Goal: Navigation & Orientation: Understand site structure

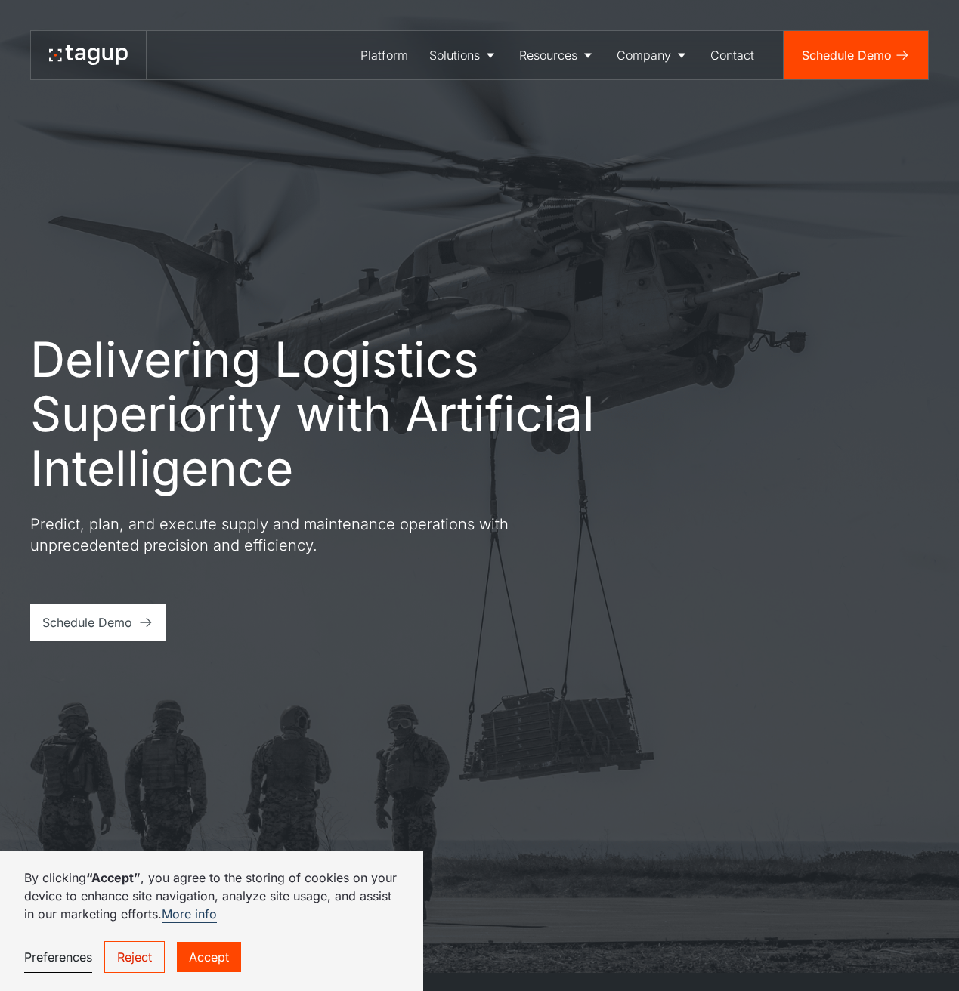
scroll to position [20, 0]
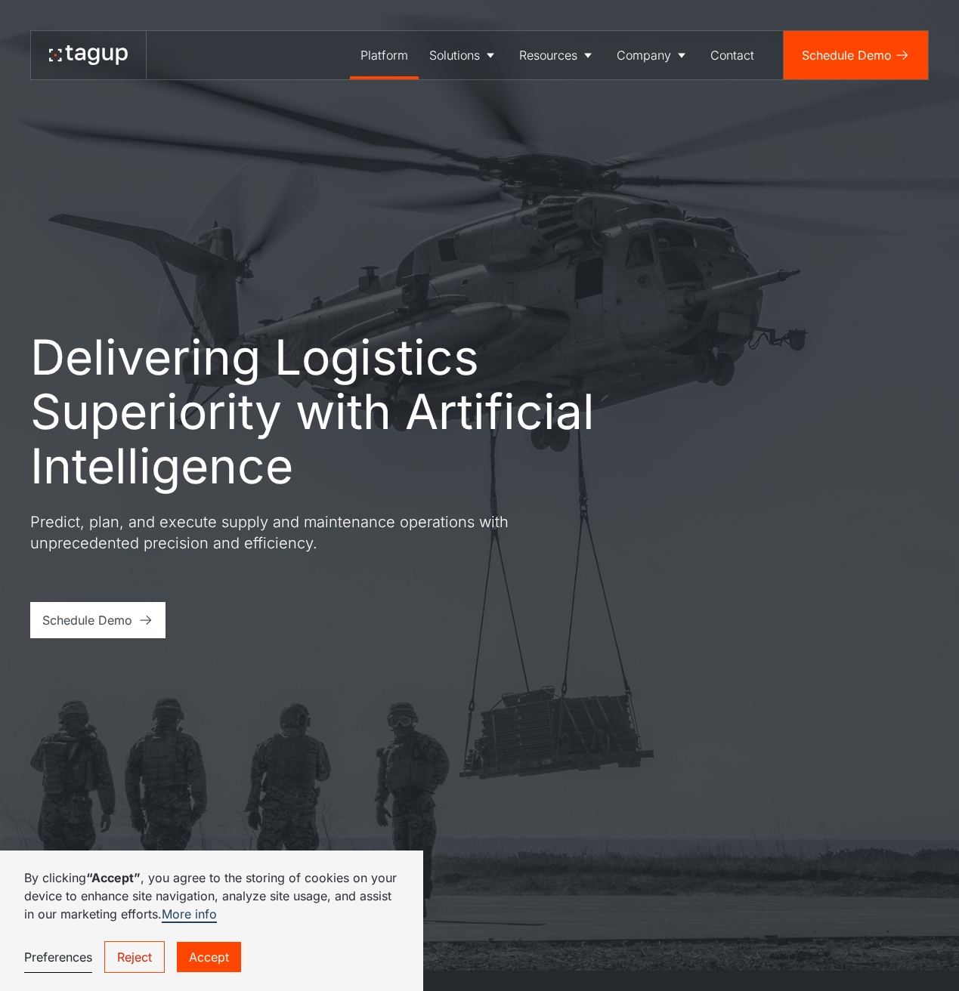
click at [387, 50] on div "Platform" at bounding box center [384, 55] width 48 height 18
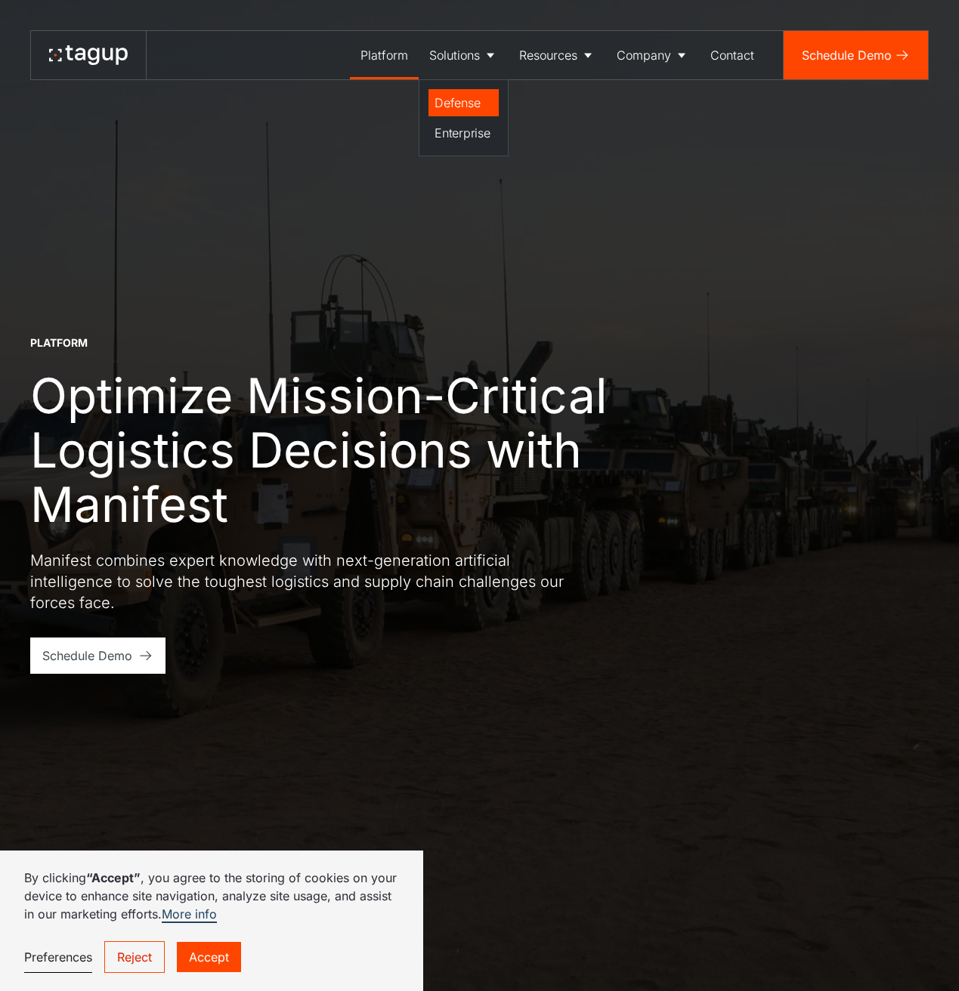
click at [459, 110] on div "Defense" at bounding box center [463, 103] width 58 height 18
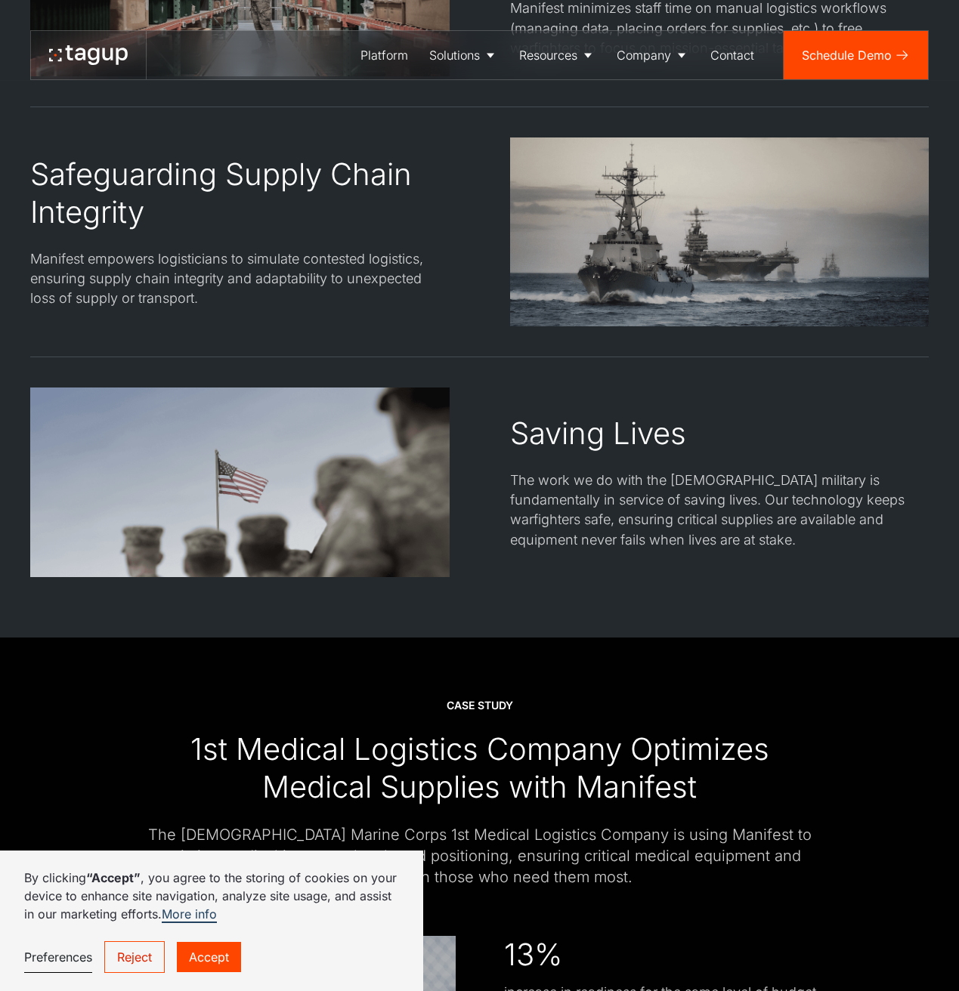
scroll to position [2979, 0]
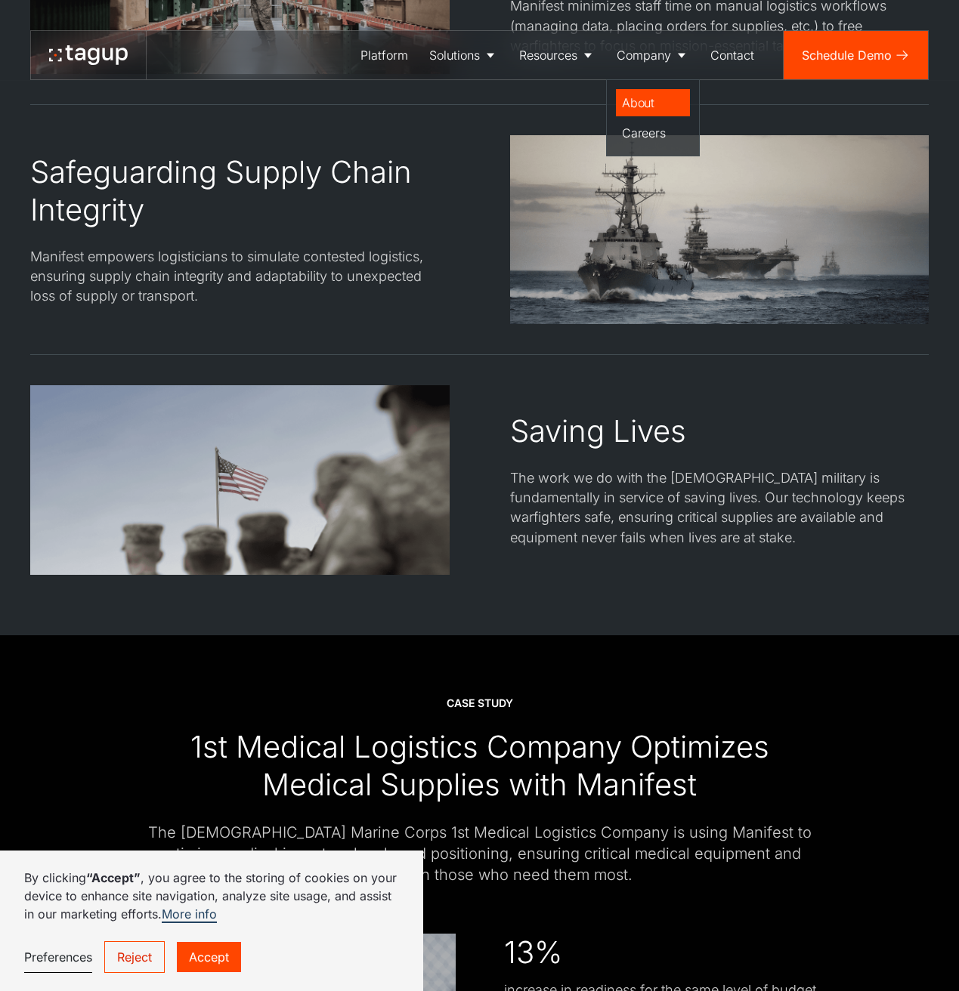
click at [646, 103] on div "About" at bounding box center [653, 103] width 62 height 18
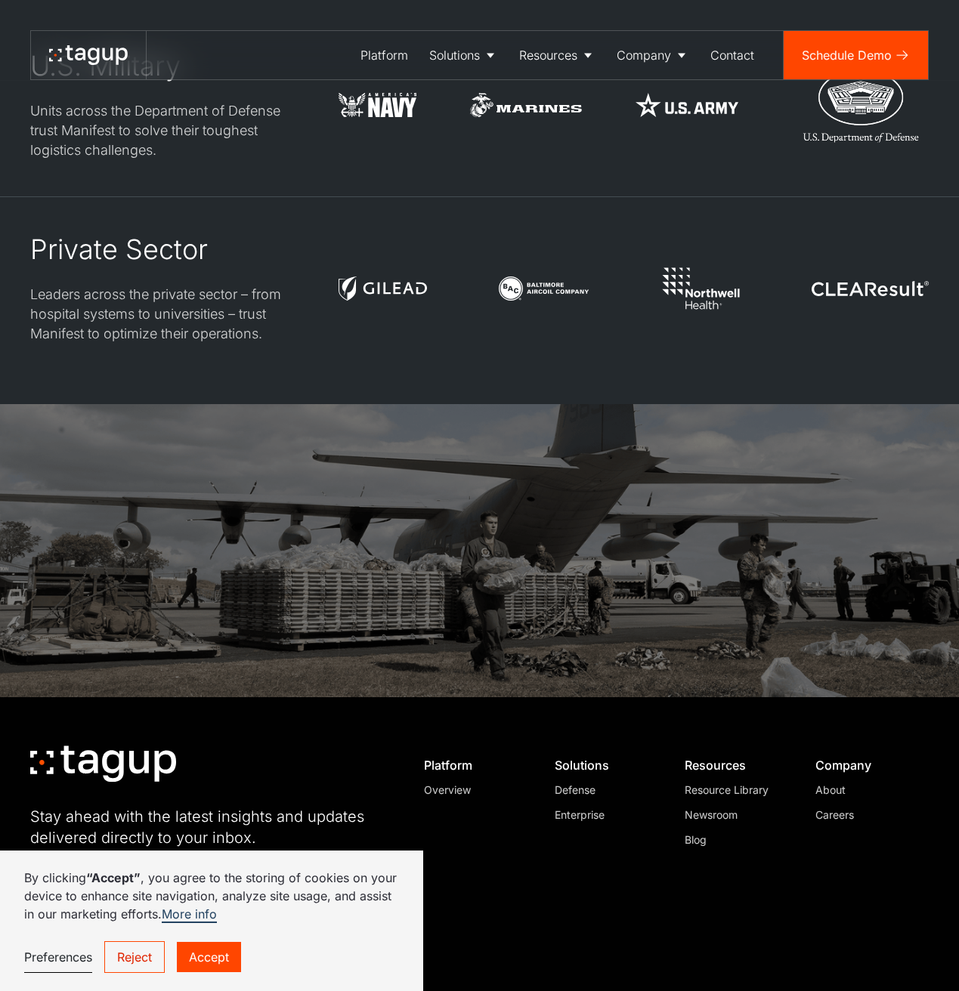
scroll to position [3863, 0]
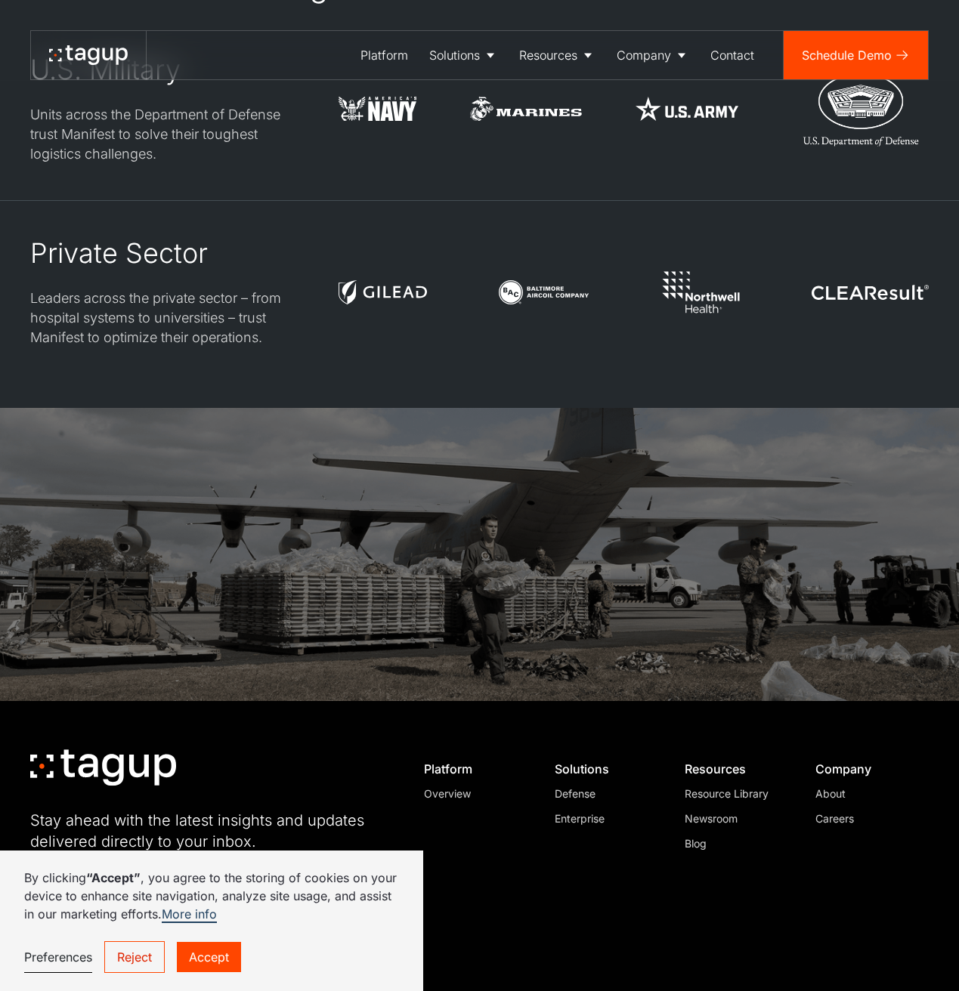
click at [708, 811] on div "Newsroom" at bounding box center [734, 819] width 101 height 16
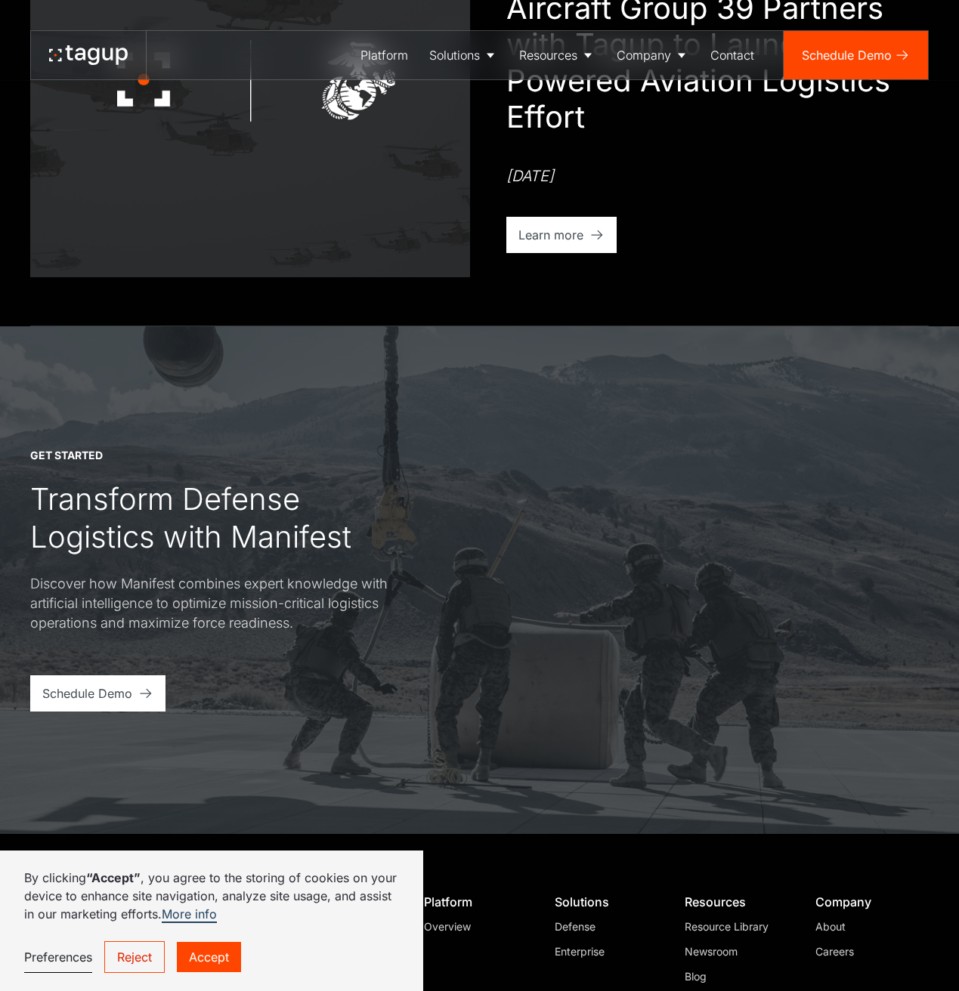
scroll to position [536, 0]
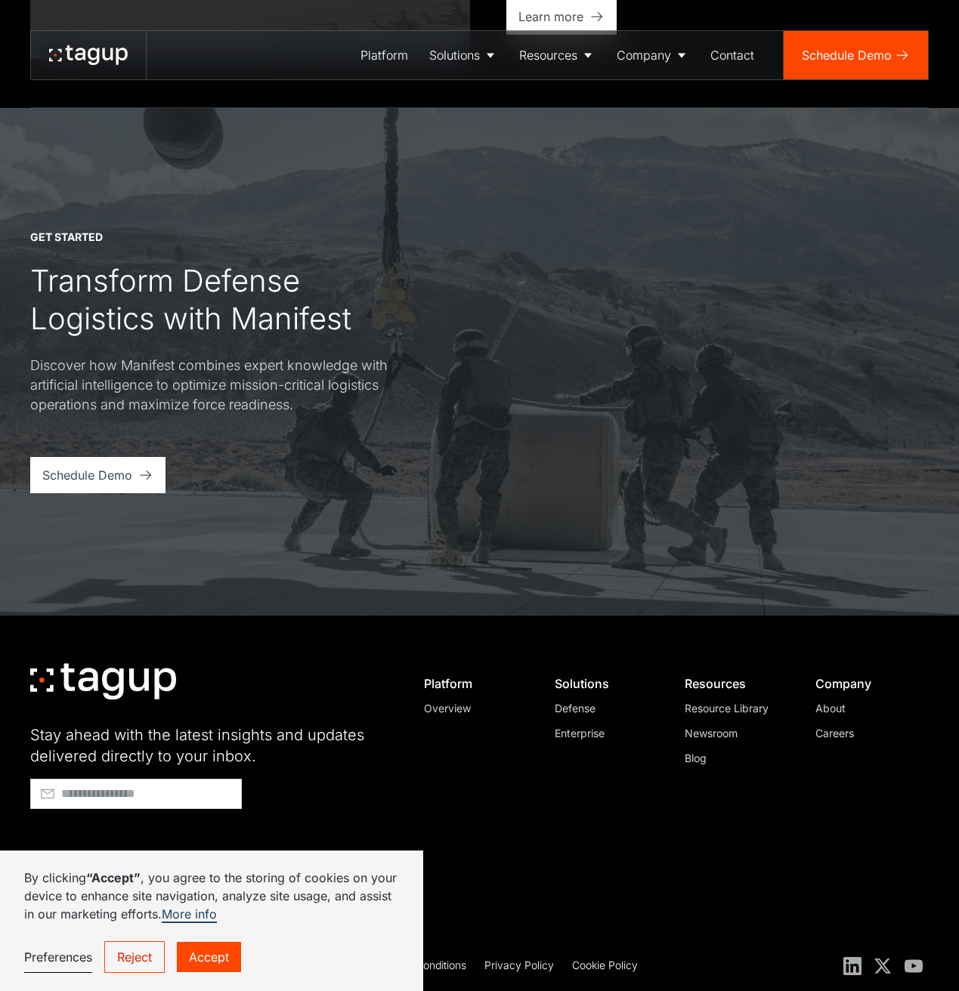
click at [712, 703] on div "Resource Library" at bounding box center [734, 708] width 101 height 16
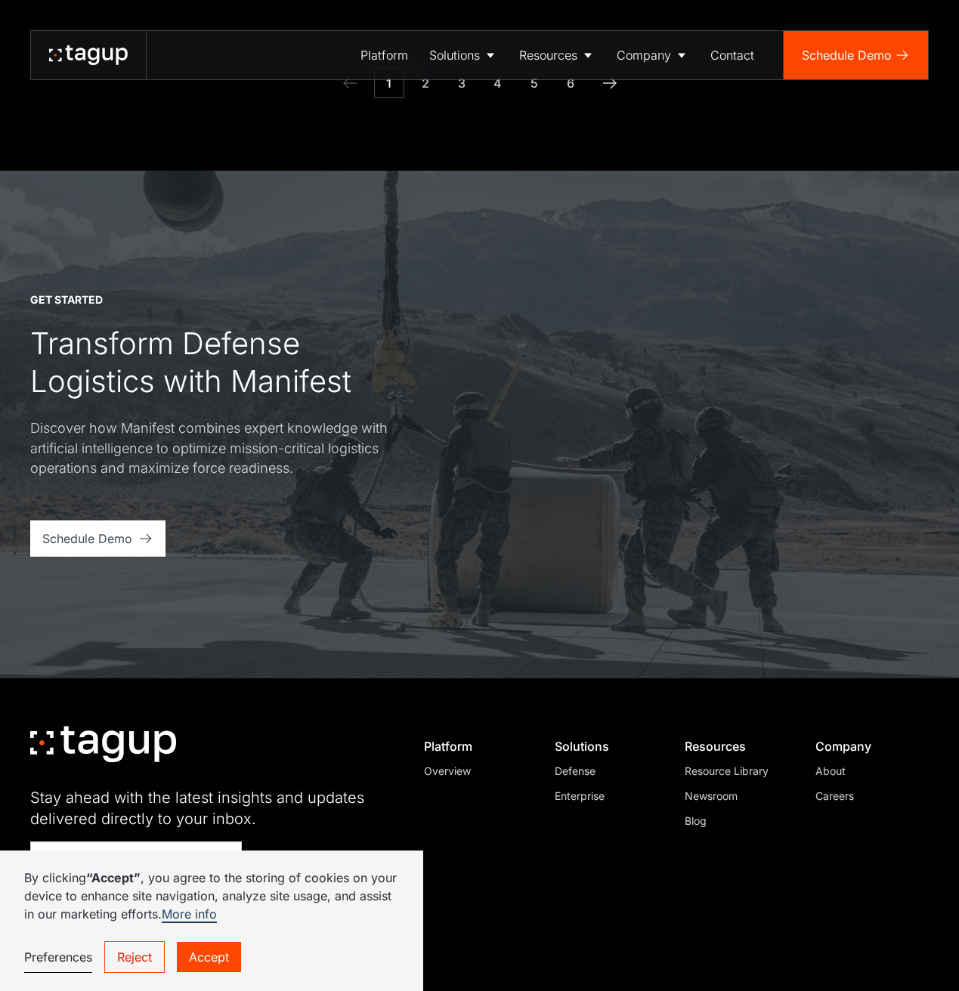
scroll to position [1936, 0]
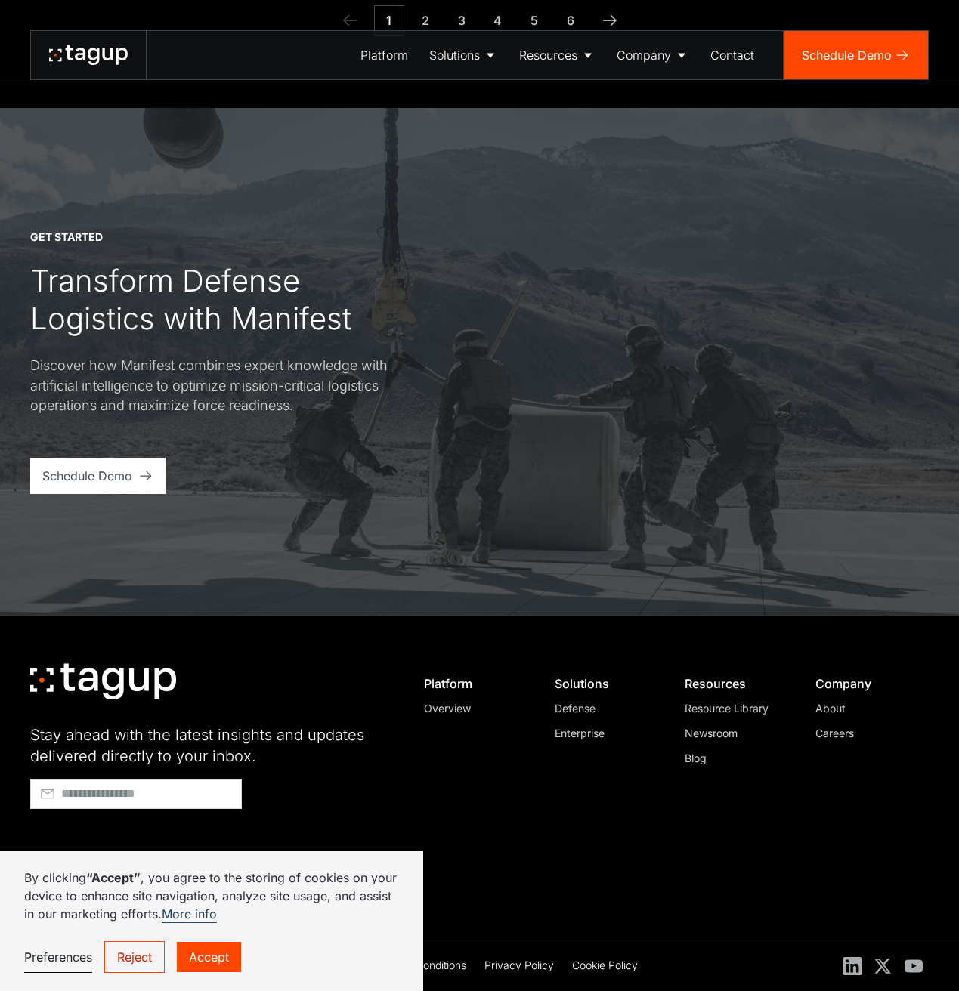
click at [459, 709] on div "Overview" at bounding box center [474, 708] width 101 height 16
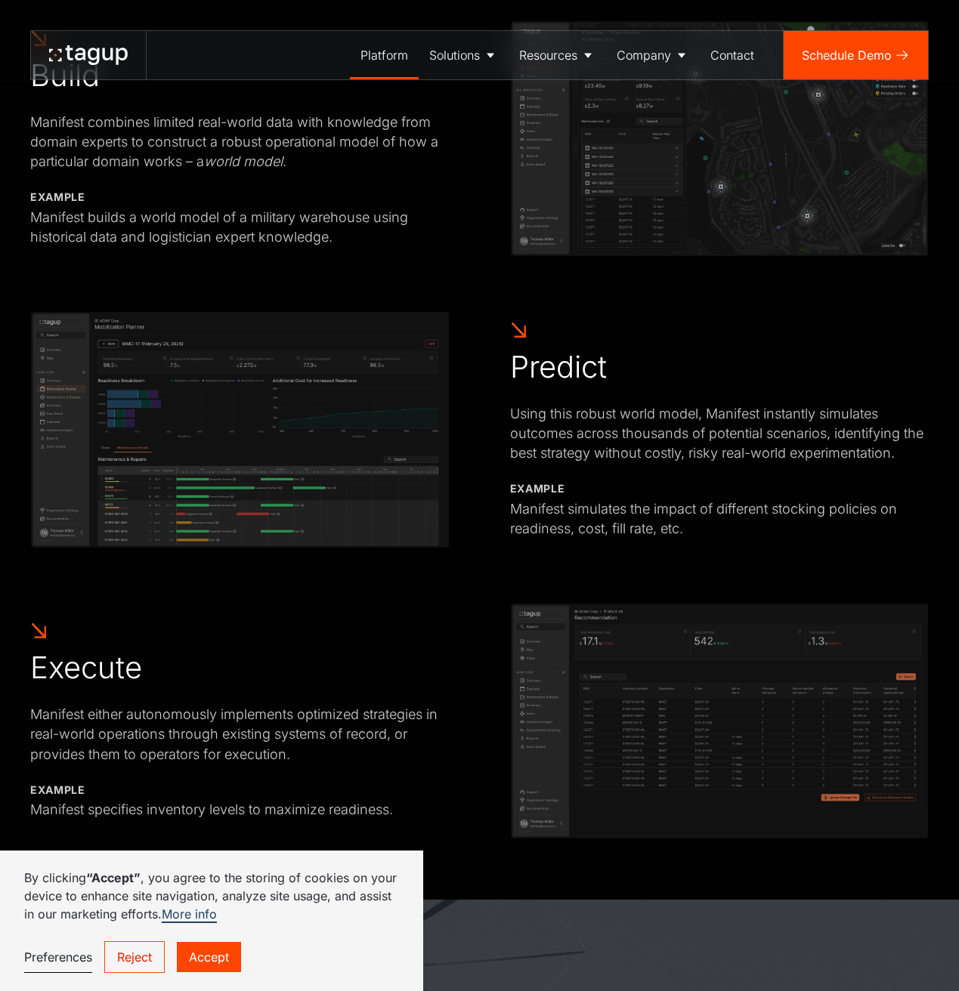
scroll to position [1163, 0]
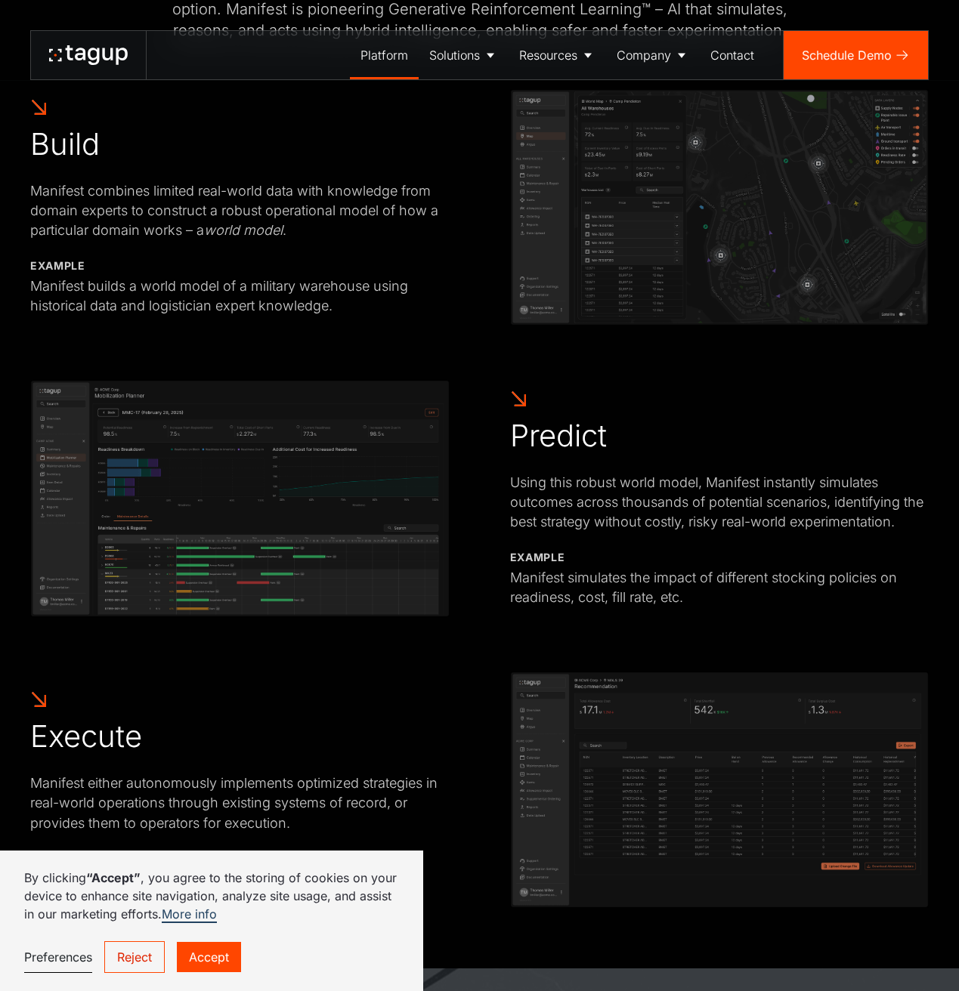
click at [378, 536] on img at bounding box center [239, 498] width 419 height 237
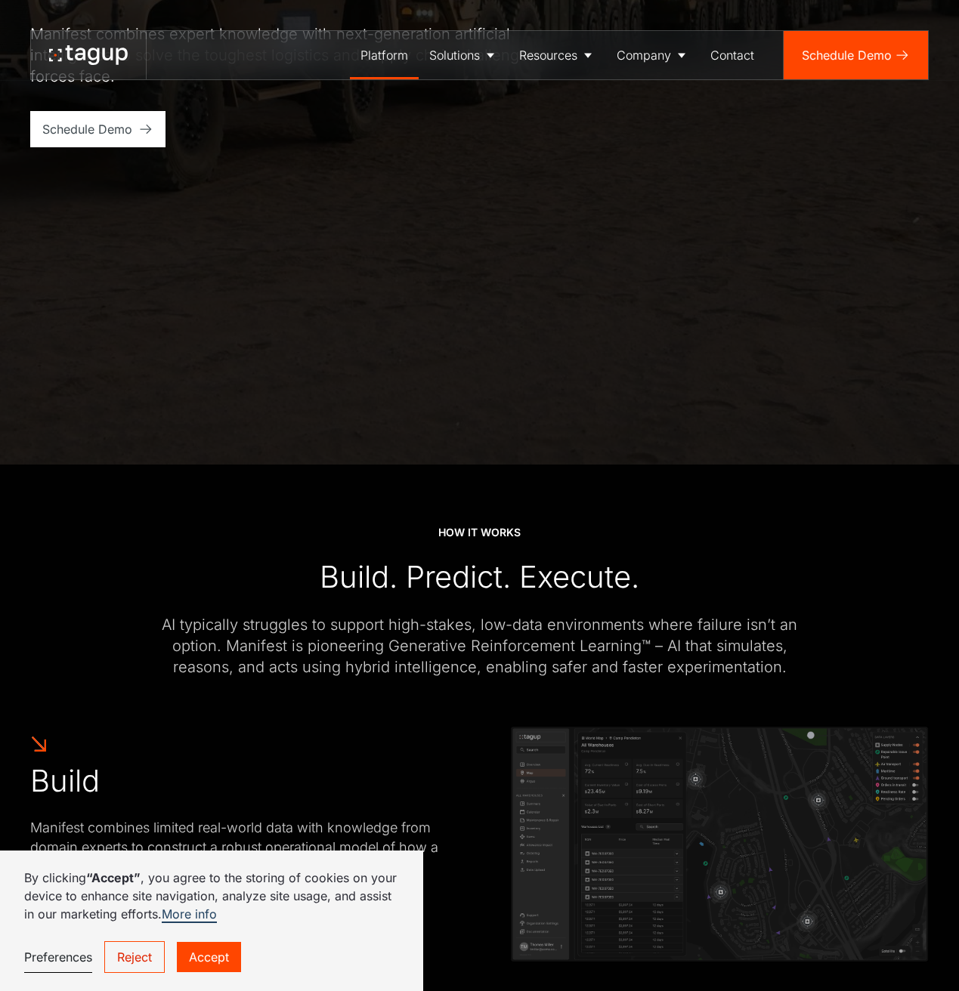
scroll to position [348, 0]
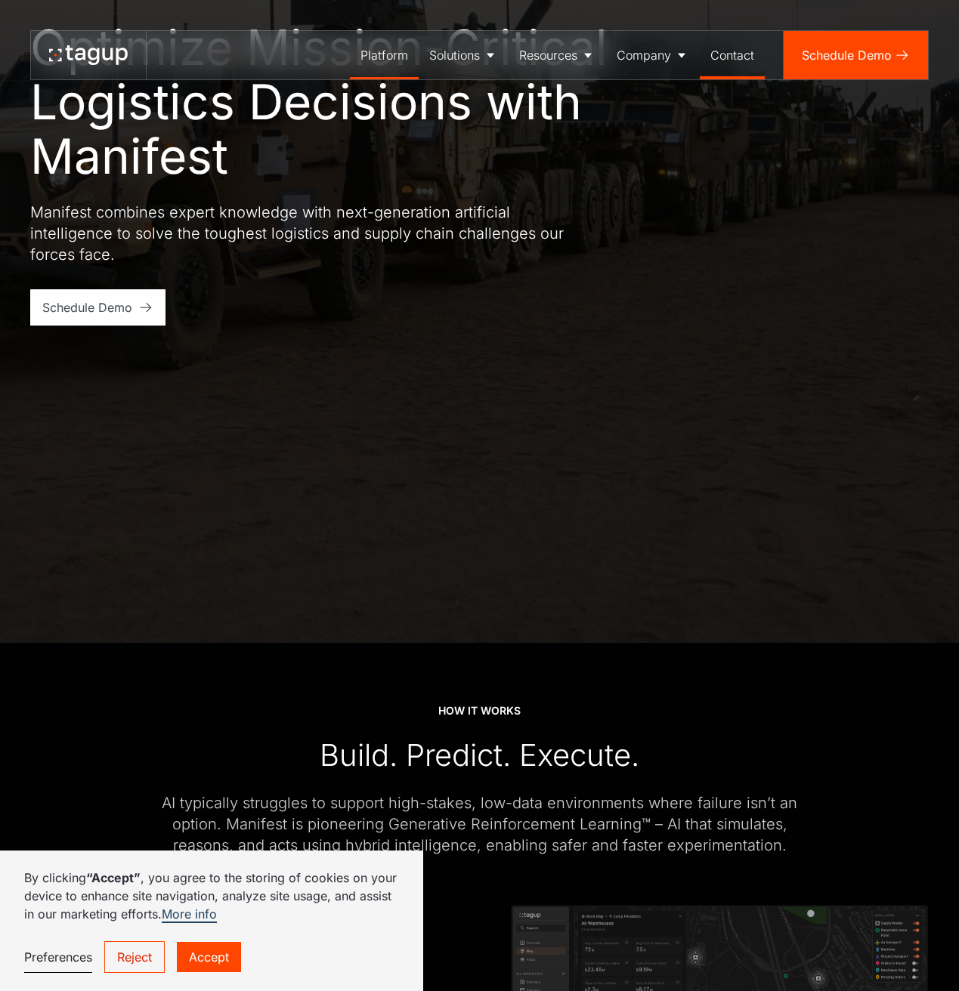
click at [716, 62] on div "Contact" at bounding box center [732, 55] width 44 height 18
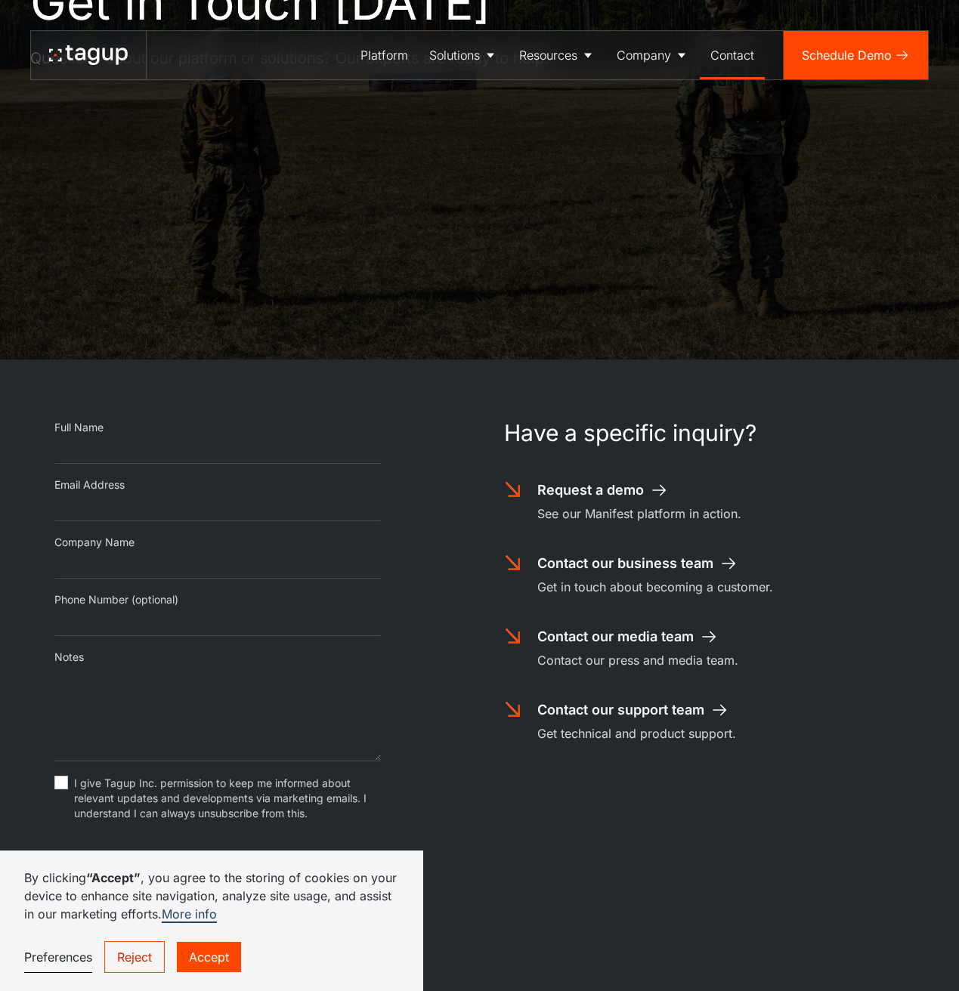
scroll to position [336, 0]
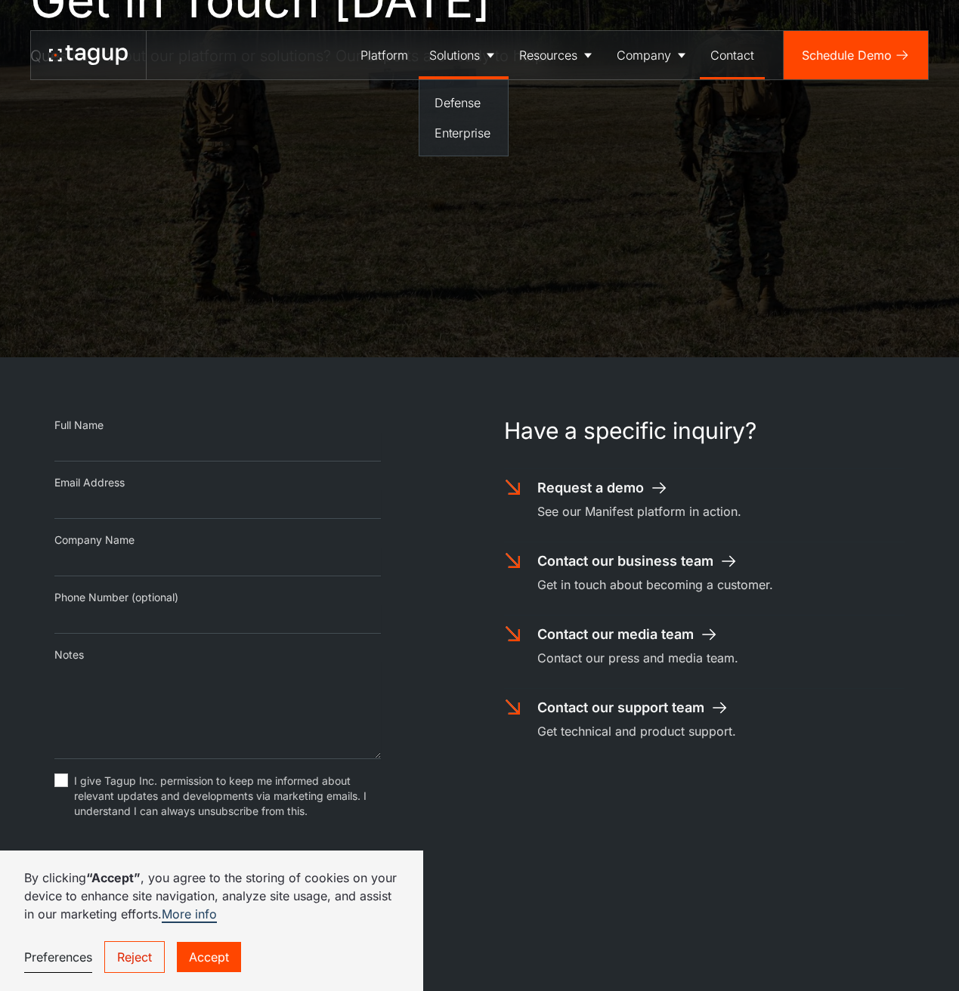
click at [470, 63] on div "Solutions" at bounding box center [454, 55] width 51 height 18
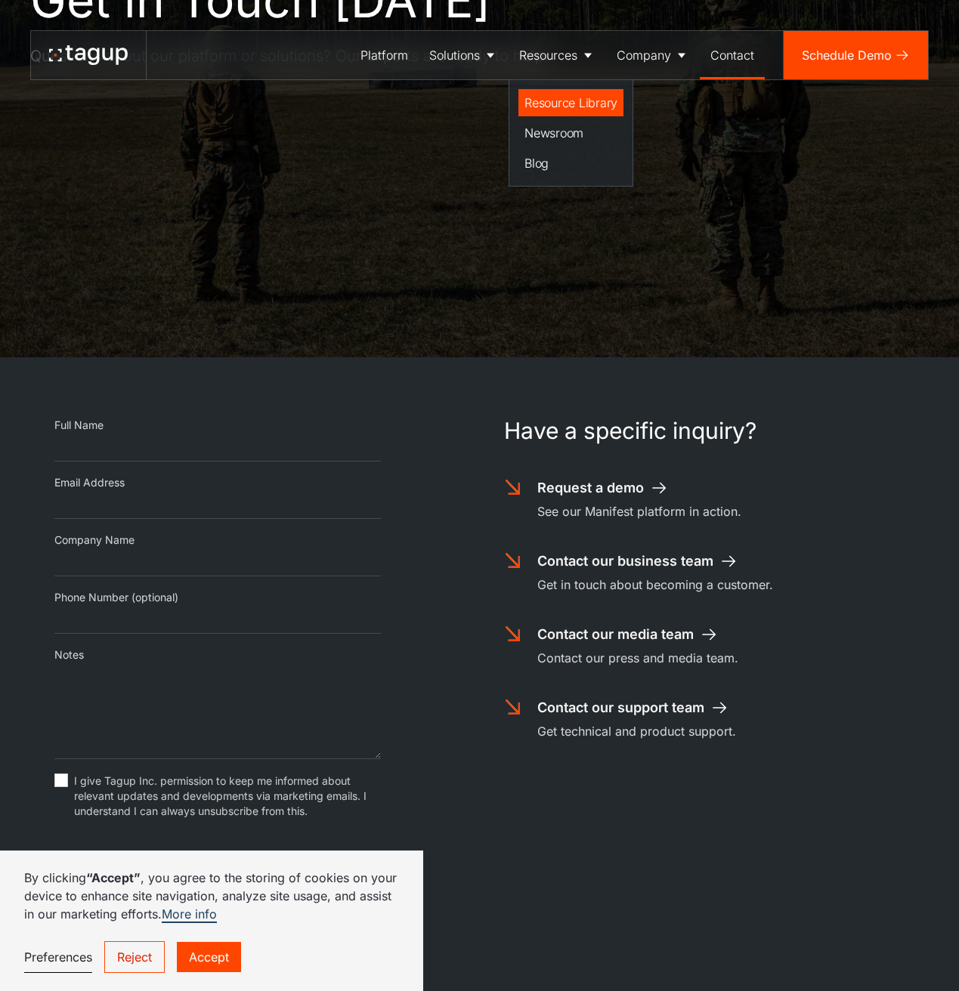
click at [542, 104] on div "Resource Library" at bounding box center [570, 103] width 93 height 18
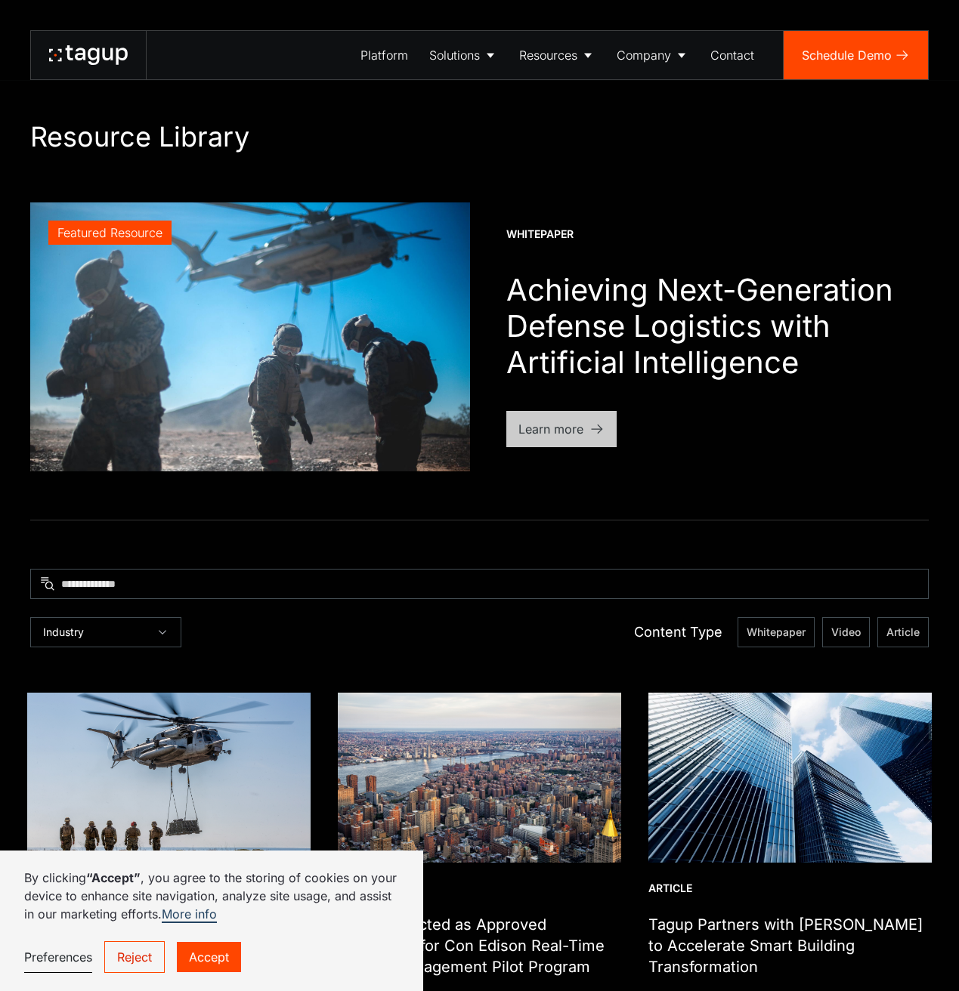
click at [541, 431] on div "Learn more" at bounding box center [550, 429] width 65 height 18
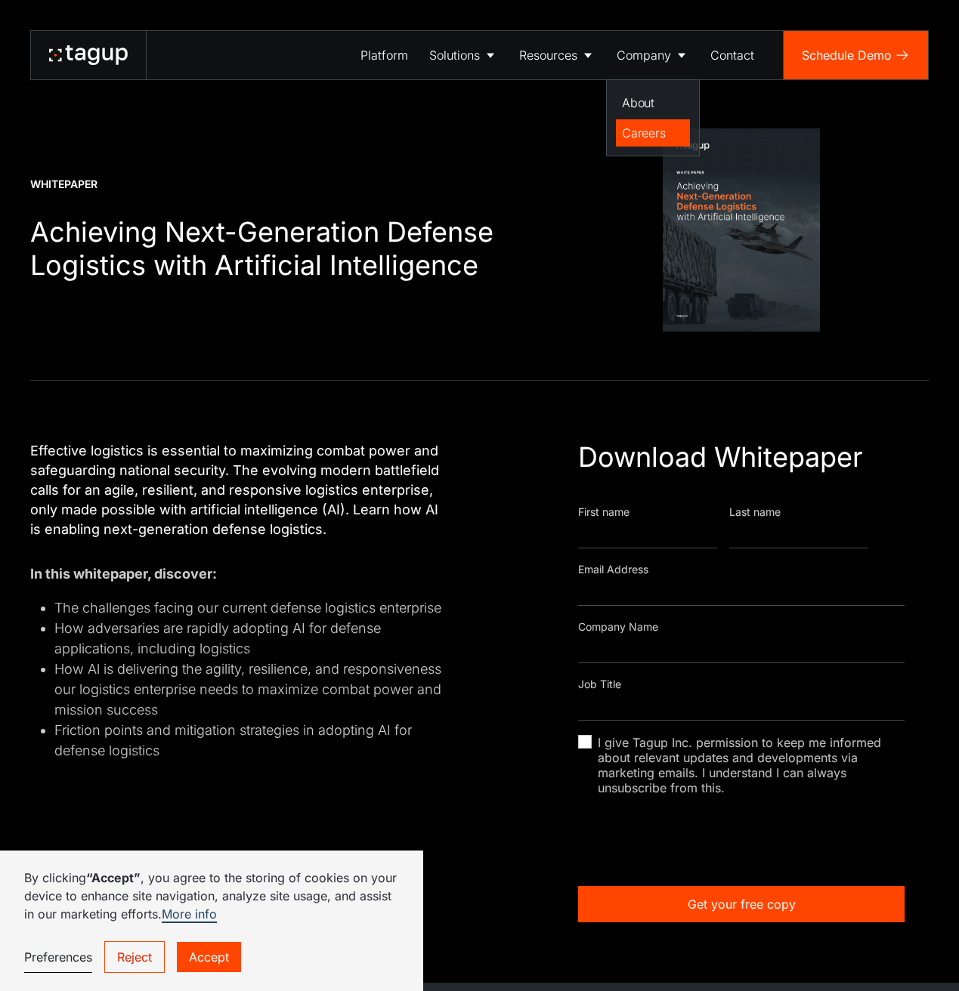
click at [630, 137] on div "Careers" at bounding box center [653, 133] width 62 height 18
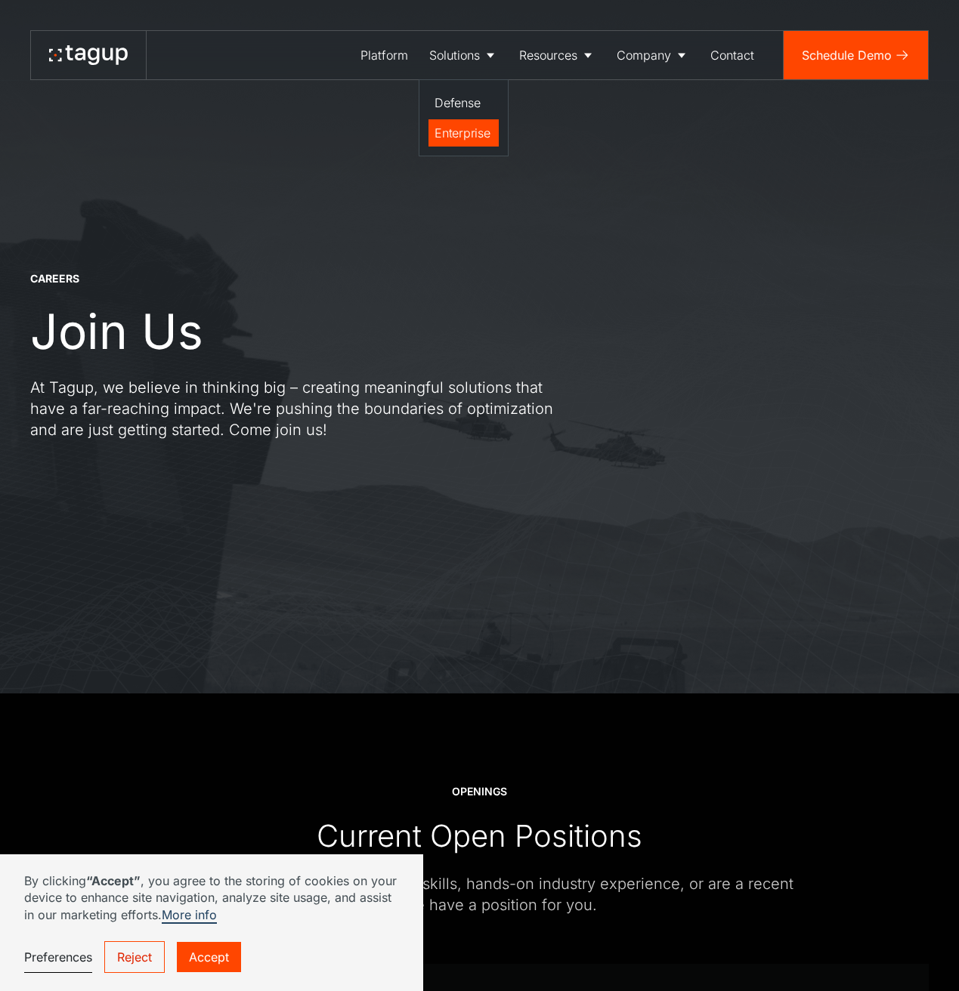
click at [477, 134] on div "Enterprise" at bounding box center [463, 133] width 58 height 18
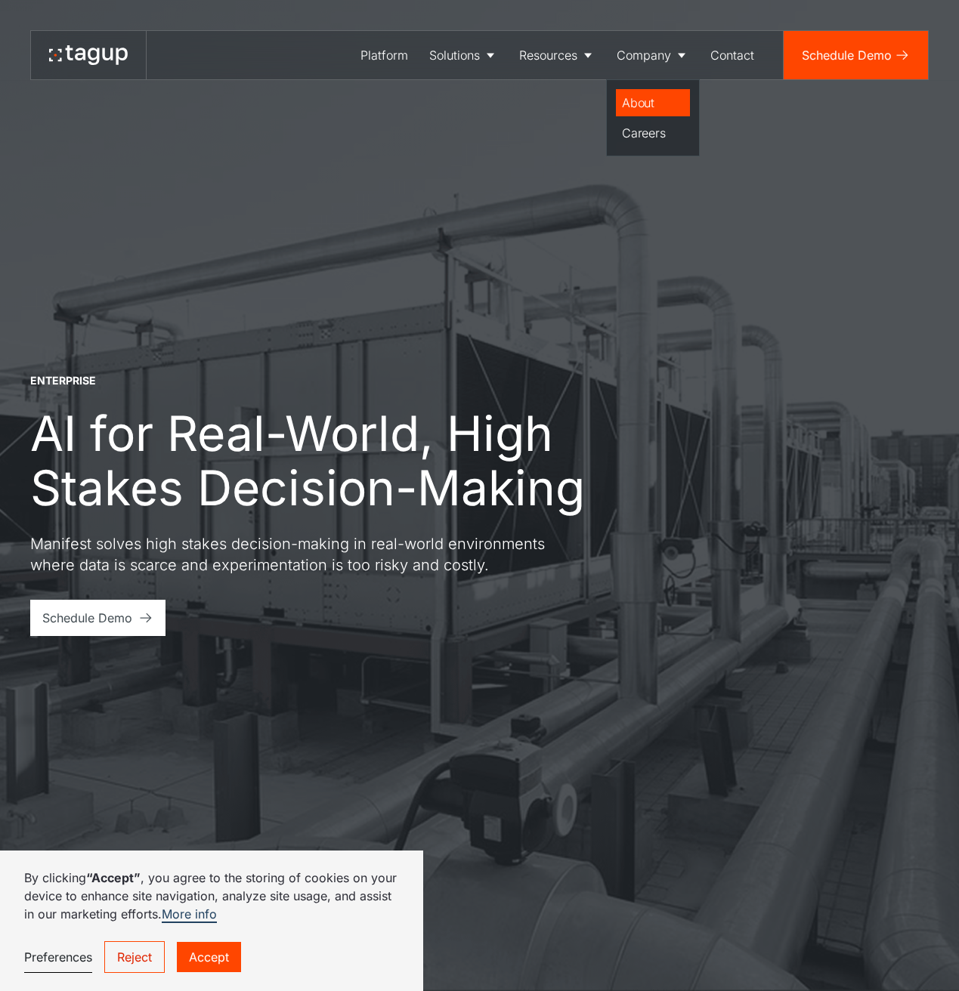
click at [639, 103] on div "About" at bounding box center [653, 103] width 62 height 18
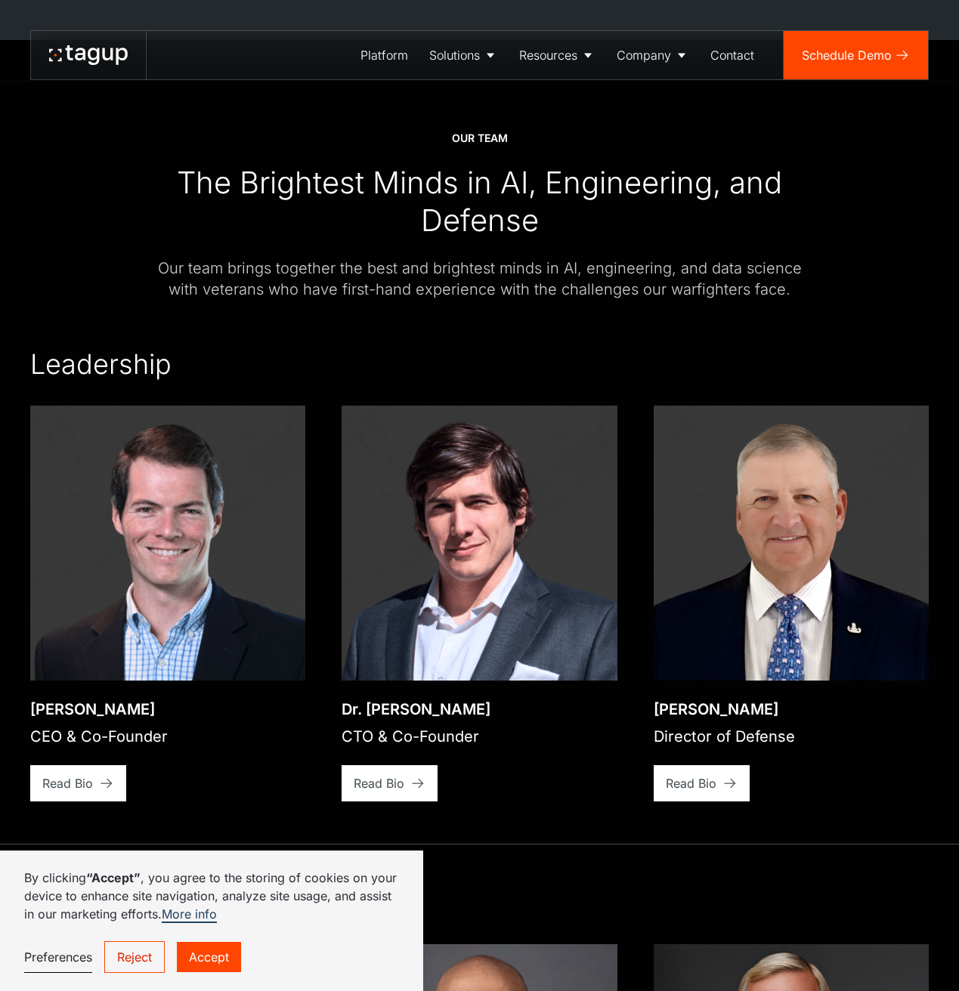
scroll to position [2276, 0]
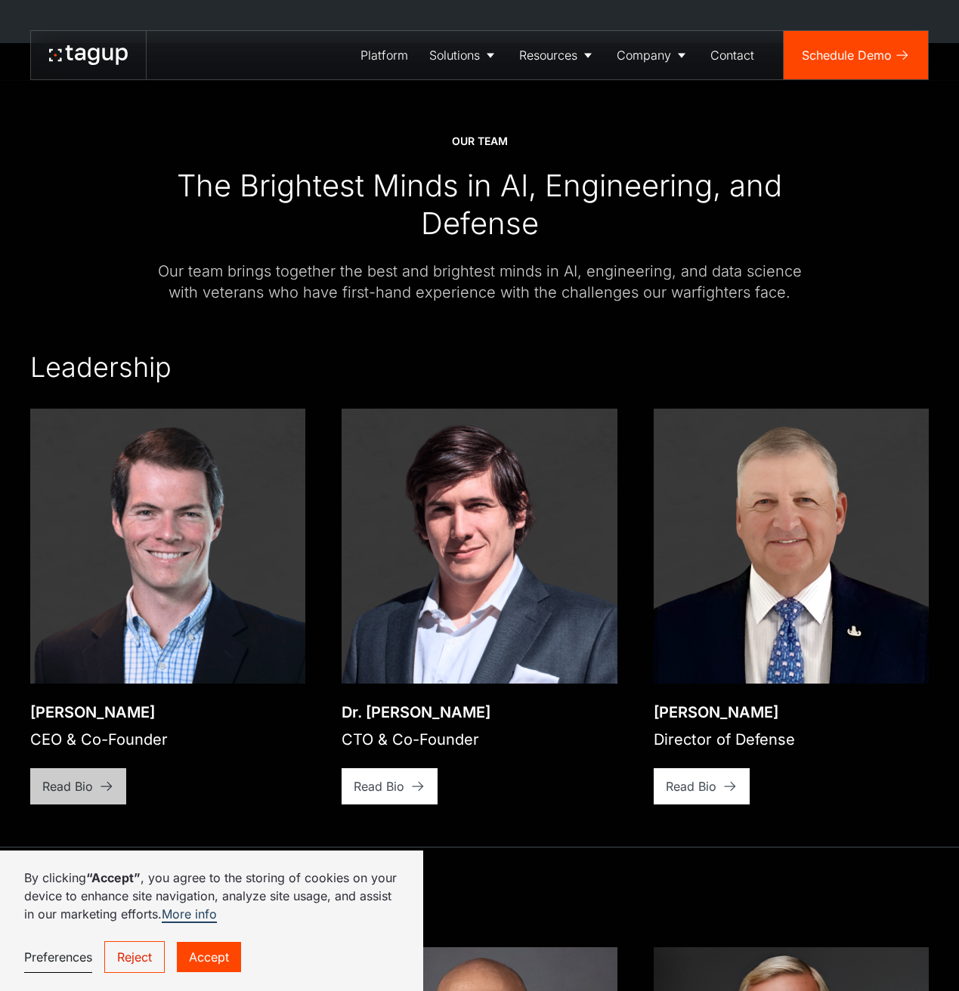
click at [70, 777] on div "Read Bio" at bounding box center [67, 786] width 51 height 18
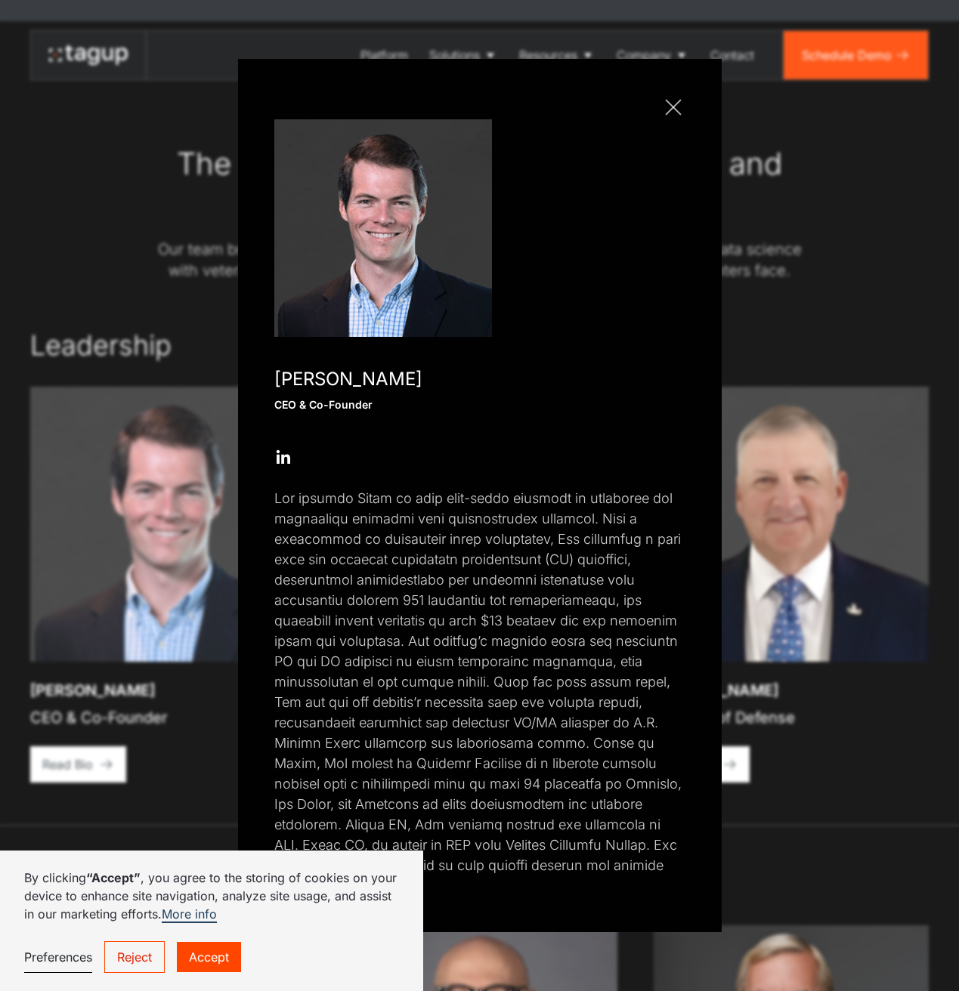
scroll to position [2315, 0]
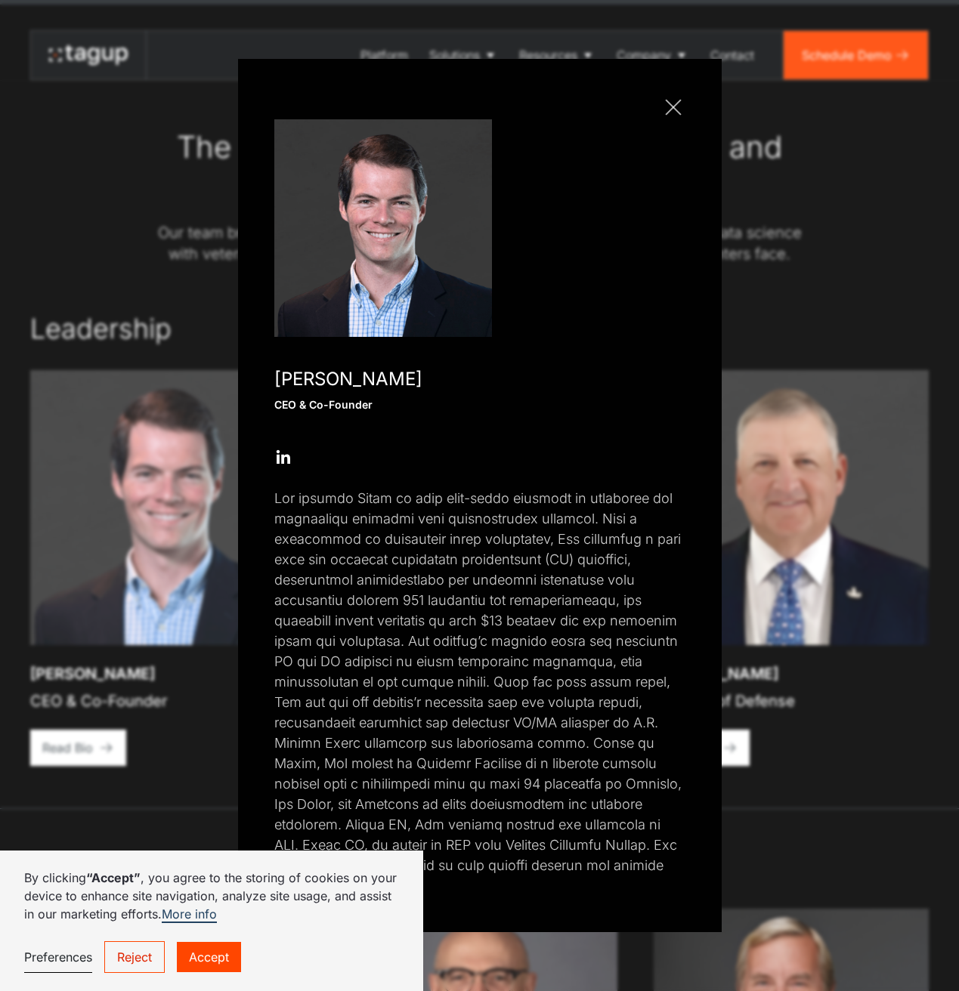
click at [674, 116] on div at bounding box center [673, 108] width 16 height 16
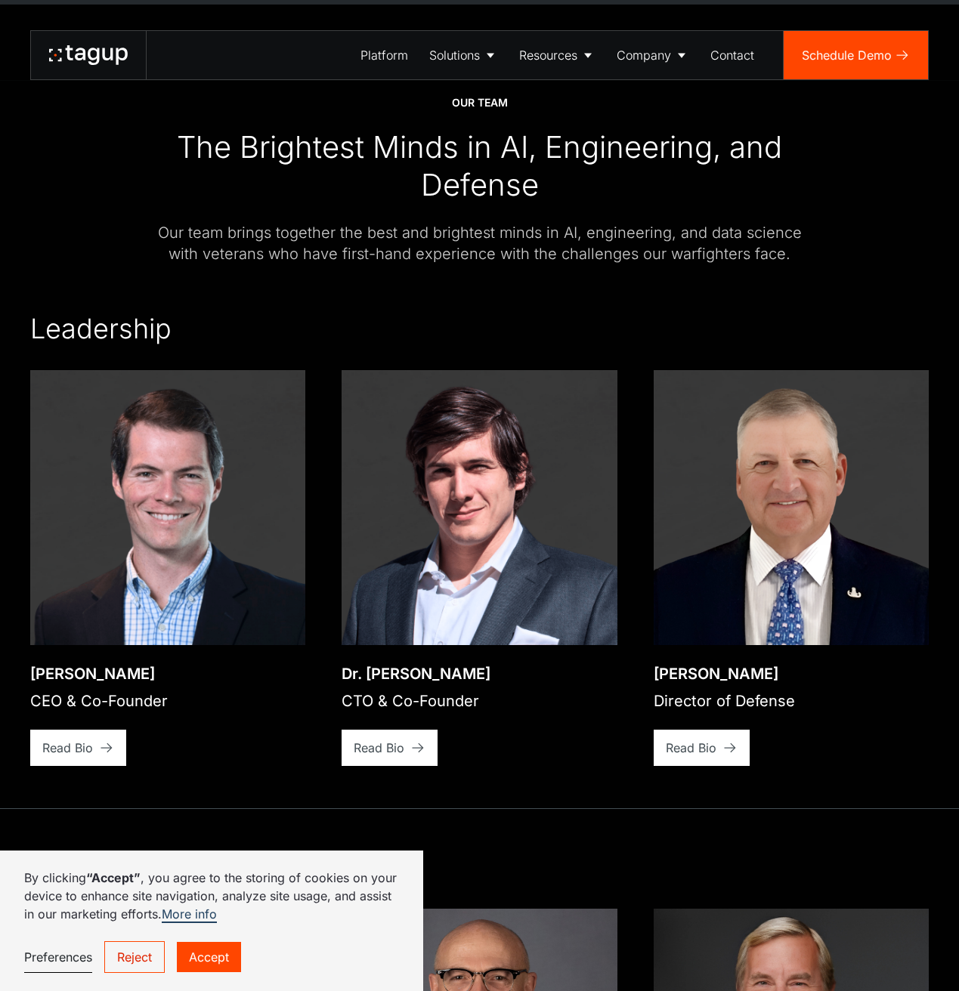
click at [141, 950] on link "Reject" at bounding box center [134, 957] width 60 height 32
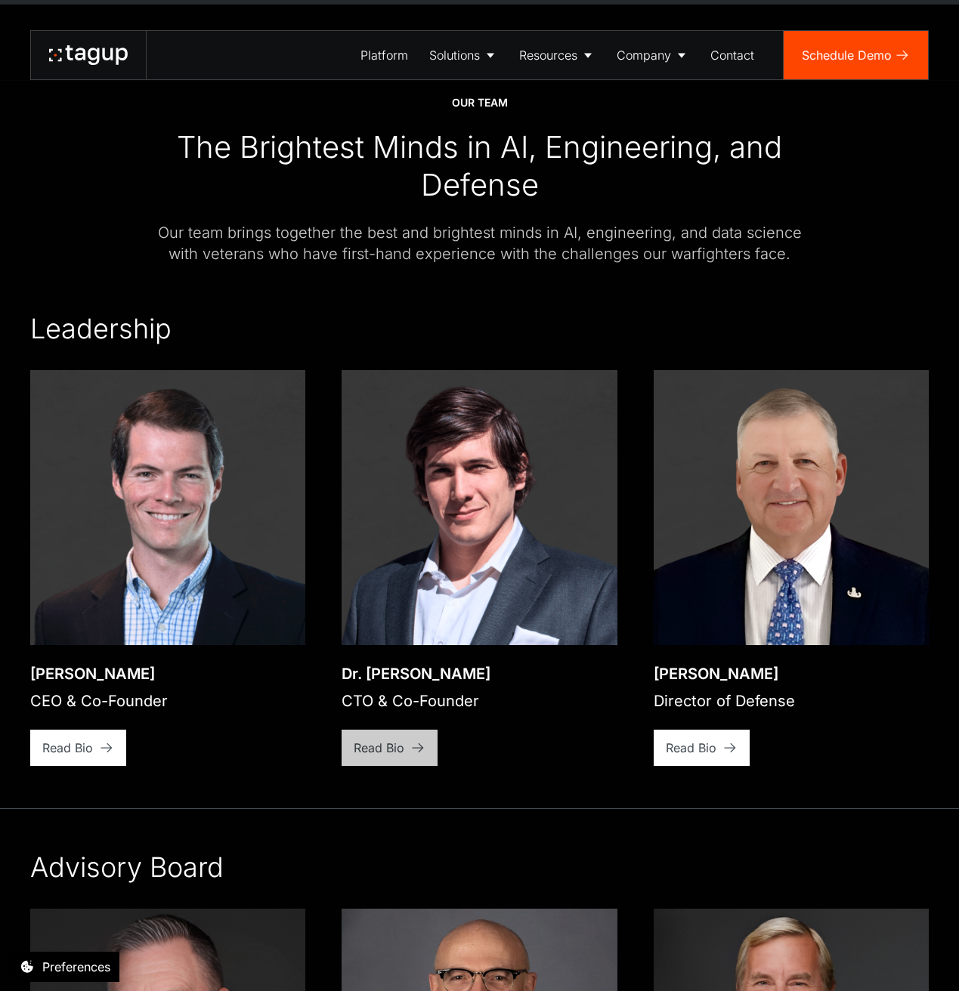
click at [114, 740] on icon at bounding box center [106, 747] width 15 height 15
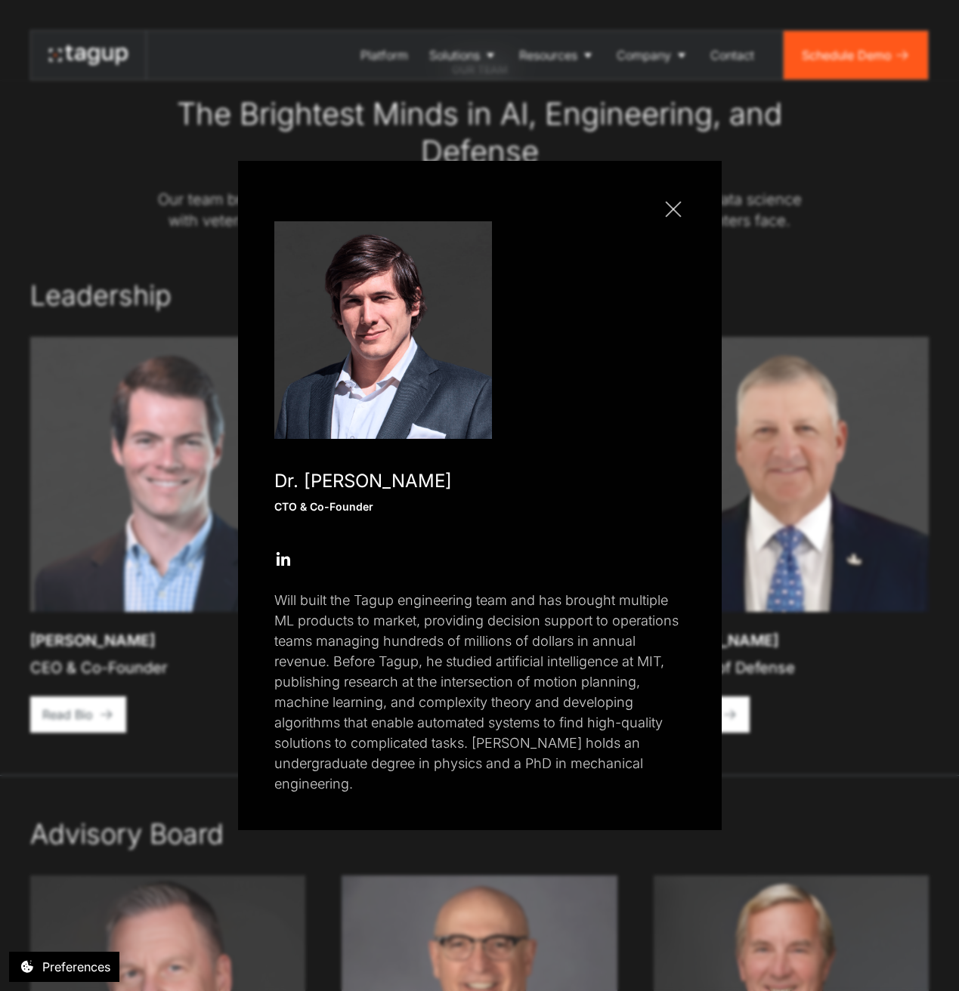
scroll to position [2350, 0]
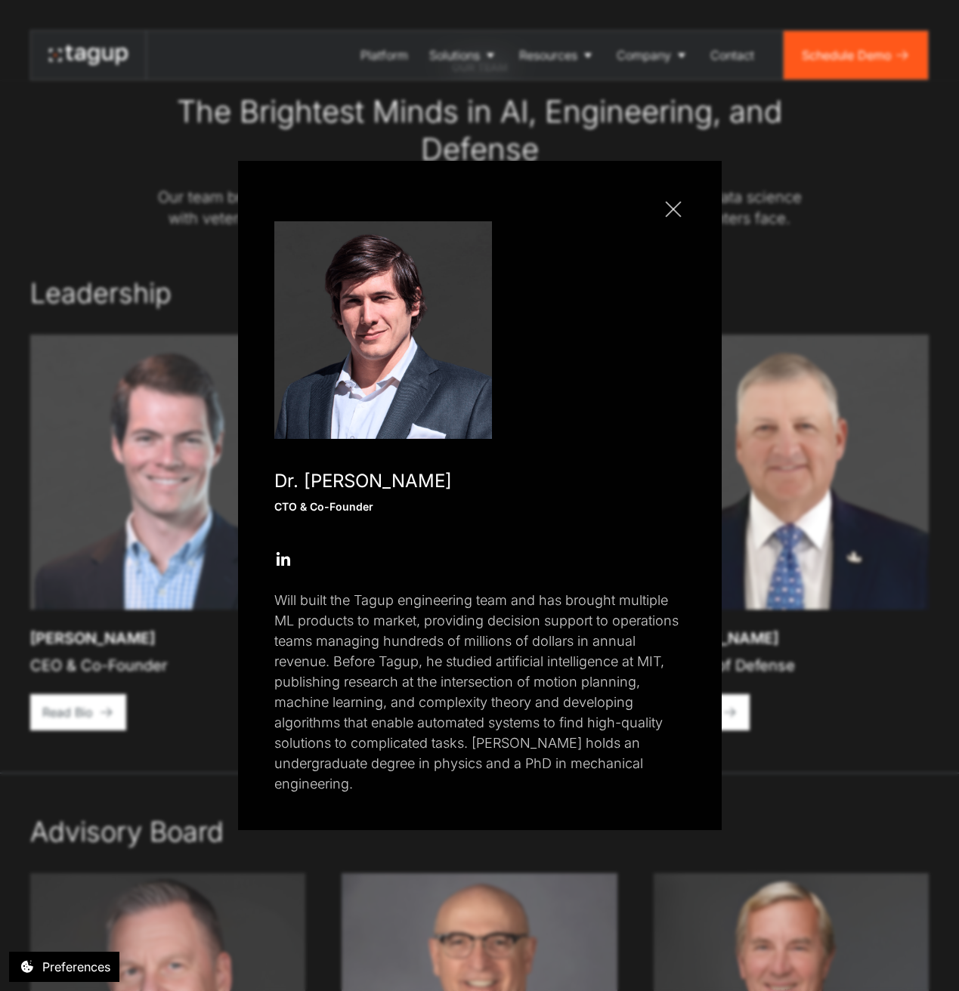
click at [678, 221] on link "Close popup" at bounding box center [673, 209] width 24 height 24
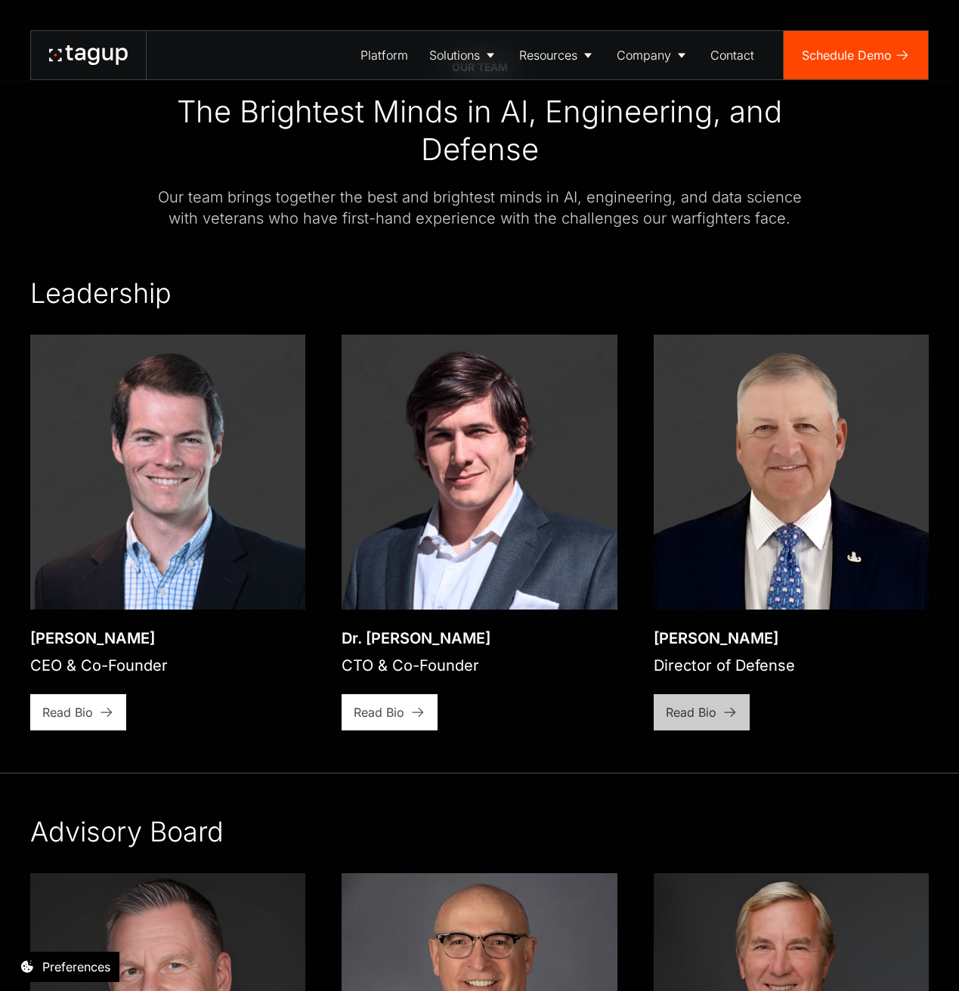
click at [93, 703] on div "Read Bio" at bounding box center [67, 712] width 51 height 18
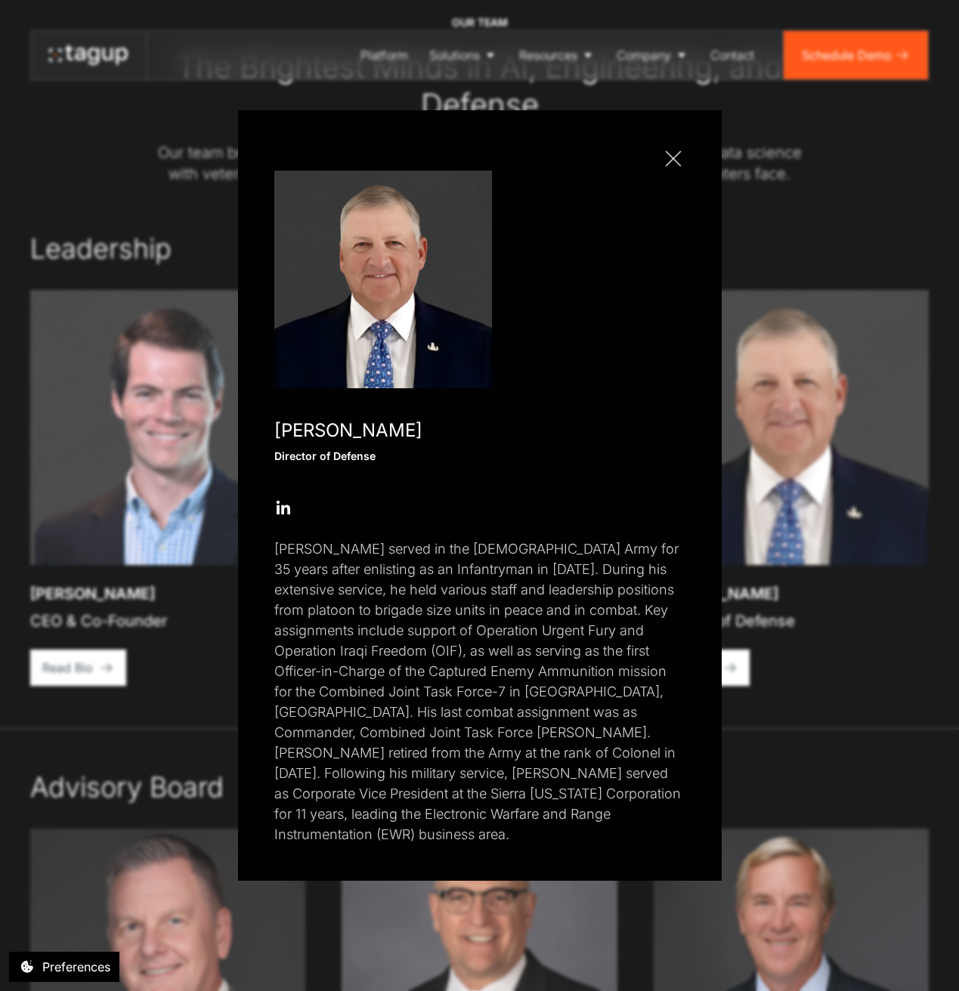
scroll to position [2401, 0]
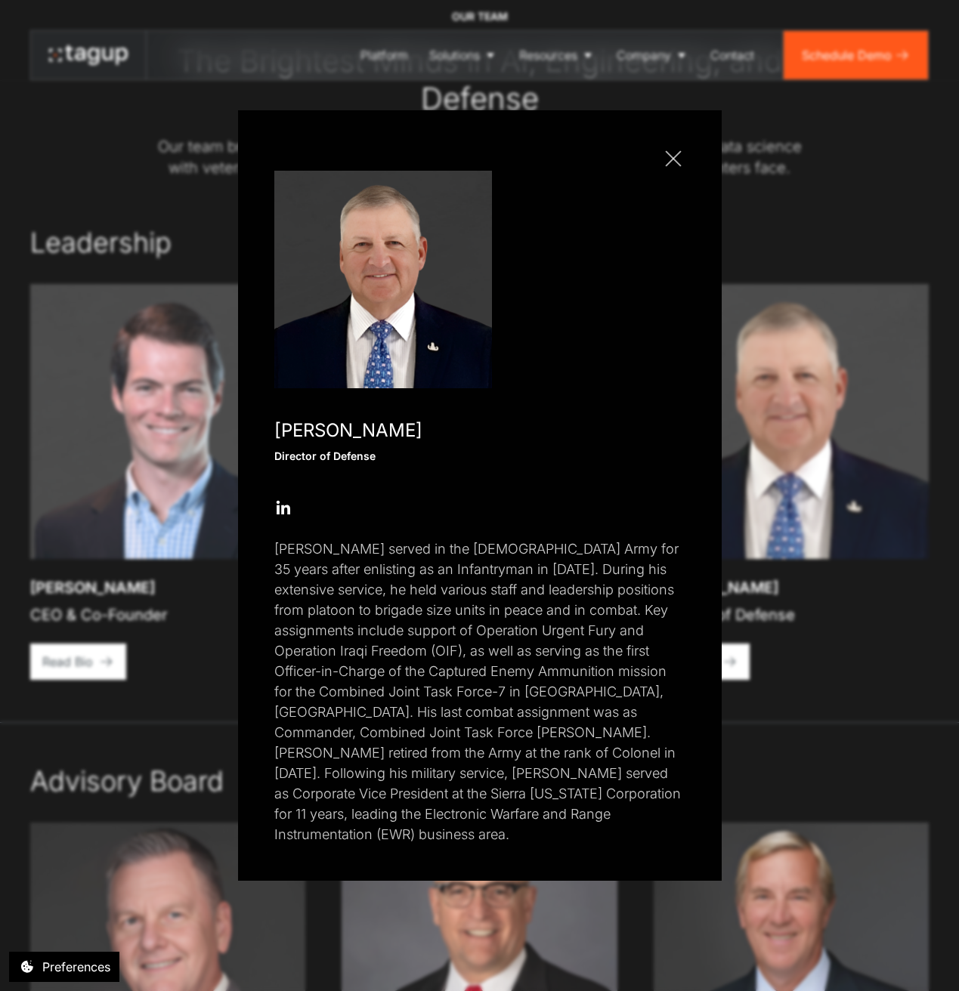
click at [675, 166] on div at bounding box center [673, 158] width 16 height 16
